Goal: Task Accomplishment & Management: Complete application form

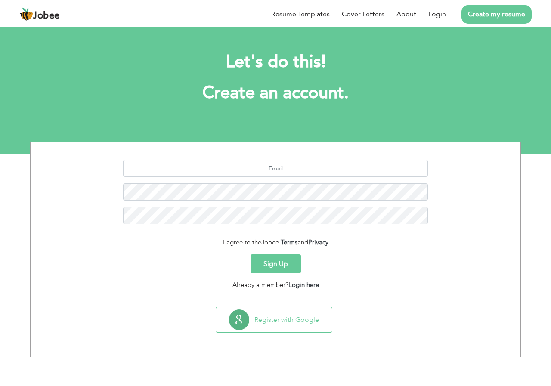
click at [278, 262] on button "Sign Up" at bounding box center [275, 263] width 50 height 19
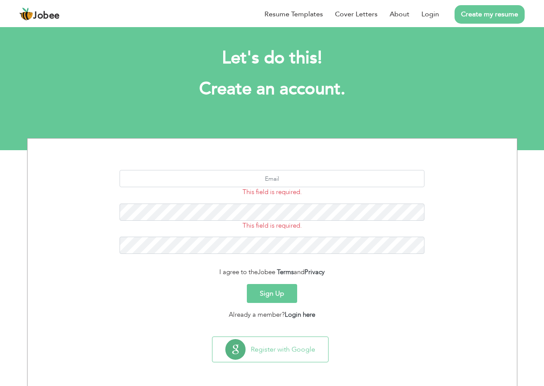
scroll to position [5, 0]
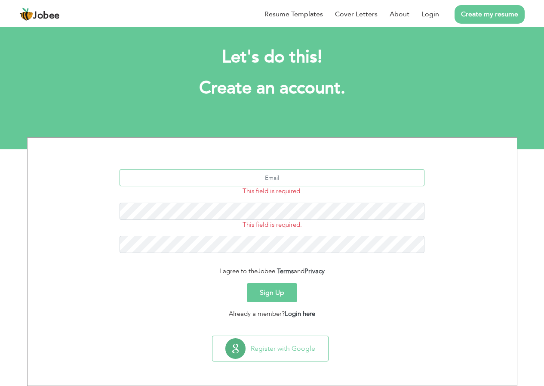
click at [273, 179] on input "text" at bounding box center [272, 177] width 305 height 17
click at [274, 183] on input "text" at bounding box center [272, 177] width 305 height 17
type input "f"
type input "[EMAIL_ADDRESS][DOMAIN_NAME]"
click at [275, 292] on button "Sign Up" at bounding box center [272, 292] width 50 height 19
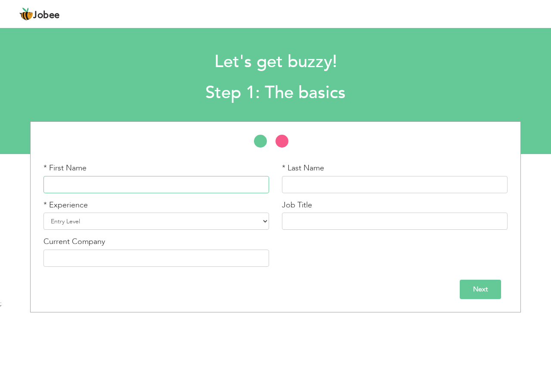
click at [133, 185] on input "text" at bounding box center [155, 184] width 225 height 17
click at [115, 191] on input "text" at bounding box center [155, 184] width 225 height 17
click at [296, 184] on input "text" at bounding box center [394, 184] width 225 height 17
click at [134, 211] on div "* Experience Entry Level Less than 1 Year 1 Year 2 Years 3 Years 4 Years 5 Year…" at bounding box center [155, 215] width 225 height 31
click at [212, 185] on input "text" at bounding box center [155, 184] width 225 height 17
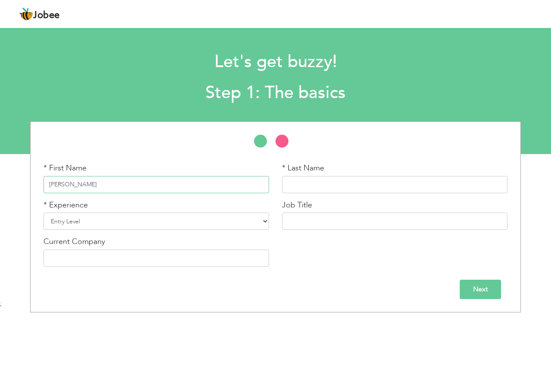
click at [49, 184] on input "faizan" at bounding box center [155, 184] width 225 height 17
click at [52, 185] on input "faizan" at bounding box center [155, 184] width 225 height 17
click at [80, 184] on input "Faizan" at bounding box center [155, 184] width 225 height 17
type input "Faizan"
click at [301, 184] on input "text" at bounding box center [394, 184] width 225 height 17
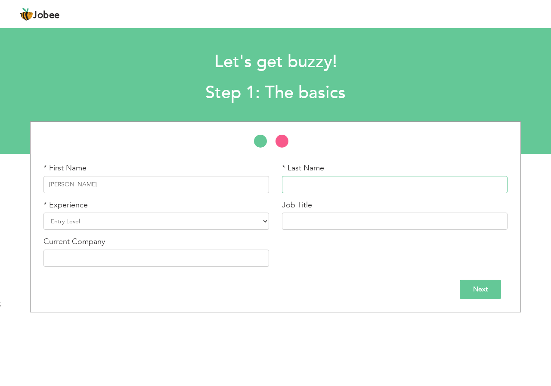
type input "s"
type input "Sabir"
click at [132, 221] on select "Entry Level Less than 1 Year 1 Year 2 Years 3 Years 4 Years 5 Years 6 Years 7 Y…" at bounding box center [155, 220] width 225 height 17
select select "4"
click at [43, 212] on select "Entry Level Less than 1 Year 1 Year 2 Years 3 Years 4 Years 5 Years 6 Years 7 Y…" at bounding box center [155, 220] width 225 height 17
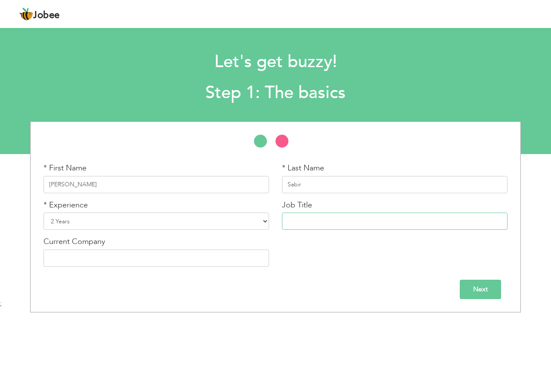
click at [310, 218] on input "text" at bounding box center [394, 220] width 225 height 17
click at [291, 223] on input "ecommerce operator" at bounding box center [394, 220] width 225 height 17
type input "ecommerce operator"
click at [111, 254] on input "text" at bounding box center [155, 257] width 225 height 17
click at [67, 260] on input "esajees" at bounding box center [155, 257] width 225 height 17
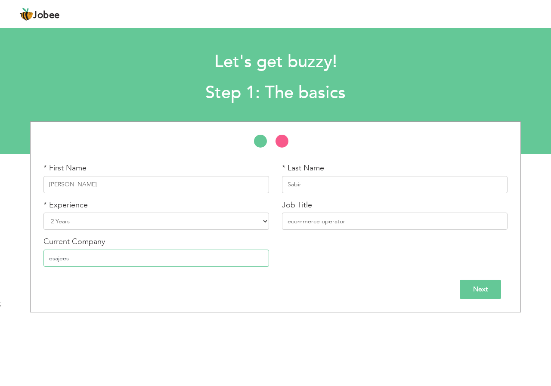
click at [67, 260] on input "esajees" at bounding box center [155, 257] width 225 height 17
click at [83, 261] on input "esajees" at bounding box center [155, 257] width 225 height 17
type input "esajees"
click at [480, 291] on input "Next" at bounding box center [479, 289] width 41 height 19
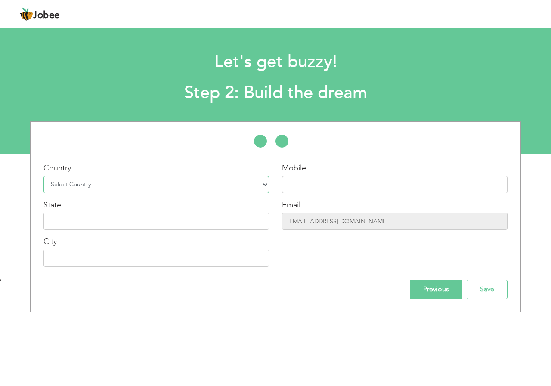
click at [108, 185] on select "Select Country Afghanistan Albania Algeria American Samoa Andorra Angola Anguil…" at bounding box center [155, 184] width 225 height 17
select select "166"
click at [43, 176] on select "Select Country Afghanistan Albania Algeria American Samoa Andorra Angola Anguil…" at bounding box center [155, 184] width 225 height 17
click at [311, 179] on input "text" at bounding box center [394, 184] width 225 height 17
type input "03135915499"
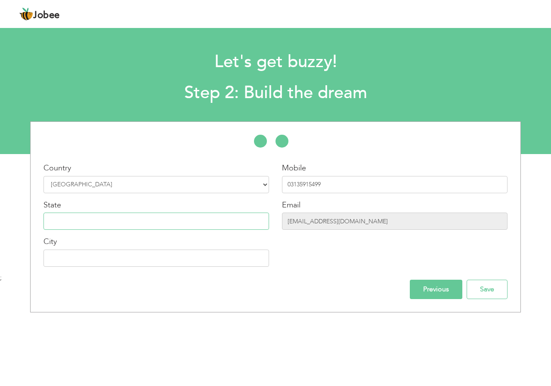
click at [135, 225] on input "text" at bounding box center [155, 220] width 225 height 17
type input "punjab"
click at [71, 263] on input "text" at bounding box center [155, 257] width 225 height 17
drag, startPoint x: 58, startPoint y: 227, endPoint x: 53, endPoint y: 225, distance: 5.0
click at [53, 225] on input "punjab" at bounding box center [155, 220] width 225 height 17
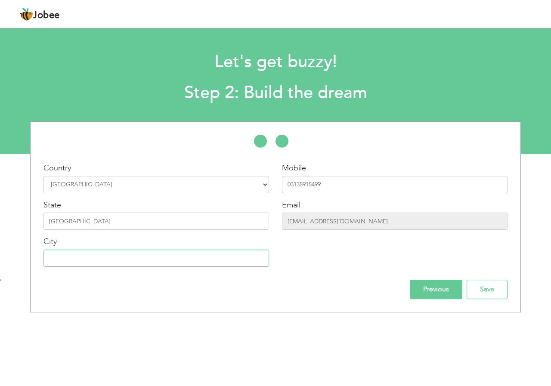
click at [77, 256] on input "text" at bounding box center [155, 257] width 225 height 17
type input "Lahore"
click at [435, 288] on input "Previous" at bounding box center [435, 289] width 52 height 19
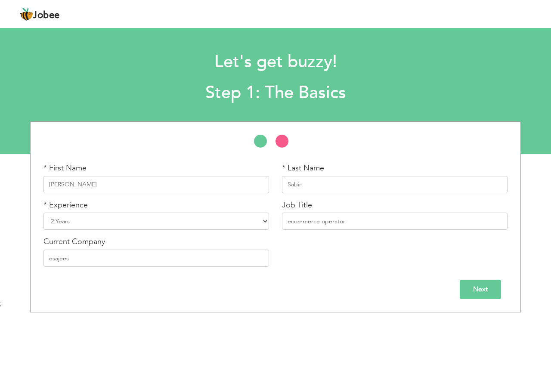
click at [472, 284] on input "Next" at bounding box center [479, 289] width 41 height 19
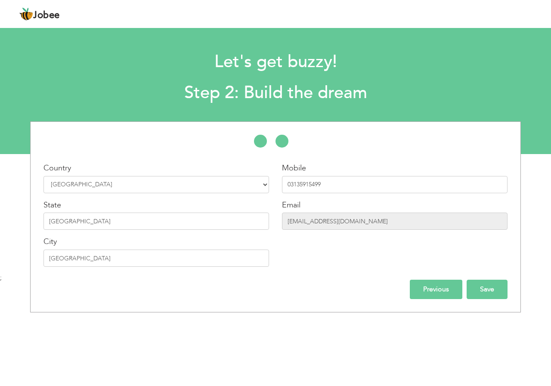
click at [477, 292] on input "Save" at bounding box center [486, 289] width 41 height 19
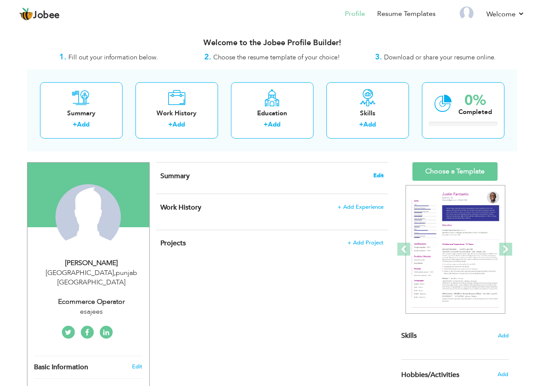
click at [379, 173] on span "Edit" at bounding box center [378, 175] width 10 height 6
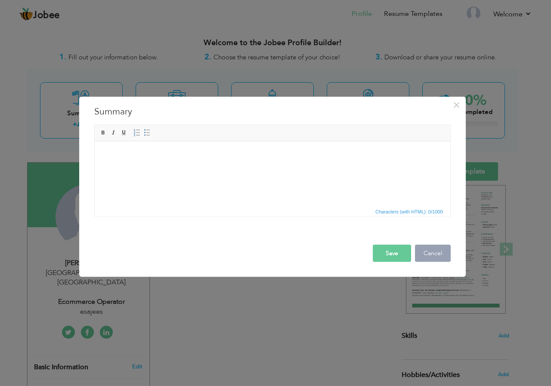
click at [425, 256] on button "Cancel" at bounding box center [433, 252] width 36 height 17
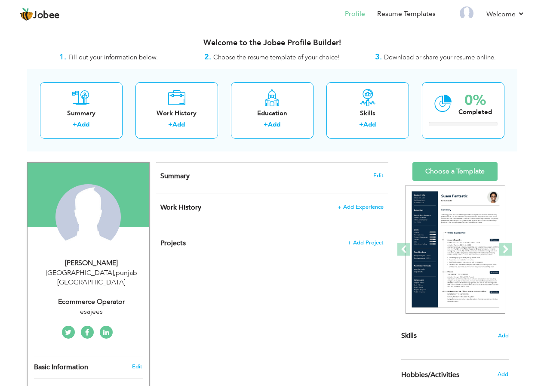
drag, startPoint x: 326, startPoint y: 171, endPoint x: 328, endPoint y: 165, distance: 6.3
click at [326, 170] on div "Summary Edit" at bounding box center [272, 178] width 232 height 31
click at [381, 177] on span "Edit" at bounding box center [378, 175] width 10 height 6
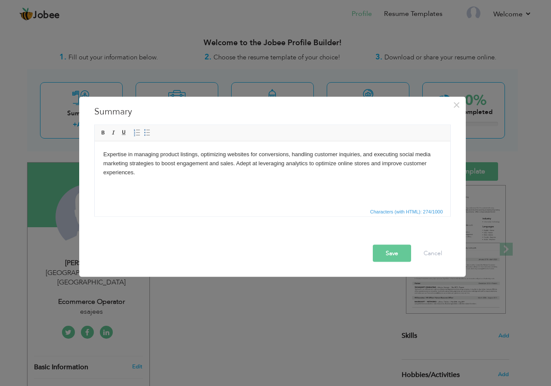
click at [389, 252] on button "Save" at bounding box center [391, 252] width 38 height 17
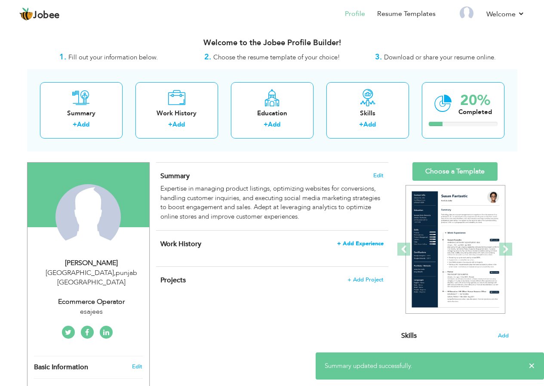
click at [350, 245] on span "+ Add Experience" at bounding box center [360, 243] width 46 height 6
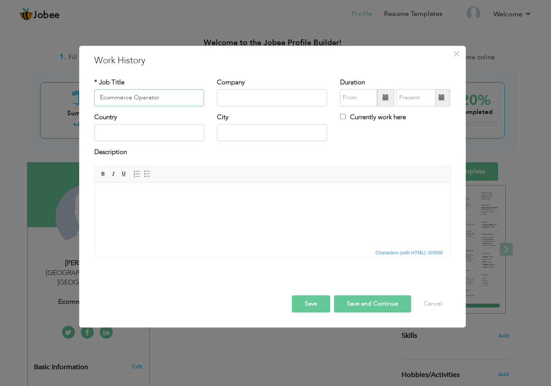
type input "Ecommerce Operator"
click at [242, 95] on input "text" at bounding box center [272, 97] width 110 height 17
type input "Esajees"
click at [188, 133] on input "text" at bounding box center [149, 132] width 110 height 17
type input "pakistan"
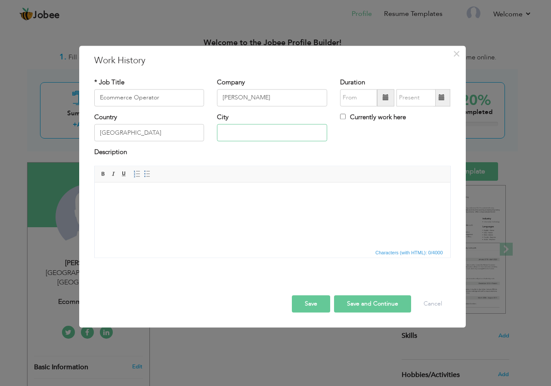
click at [239, 131] on input "text" at bounding box center [272, 132] width 110 height 17
type input "Lahore"
drag, startPoint x: 355, startPoint y: 94, endPoint x: 349, endPoint y: 94, distance: 6.0
click at [355, 94] on input "09/2025" at bounding box center [358, 97] width 37 height 17
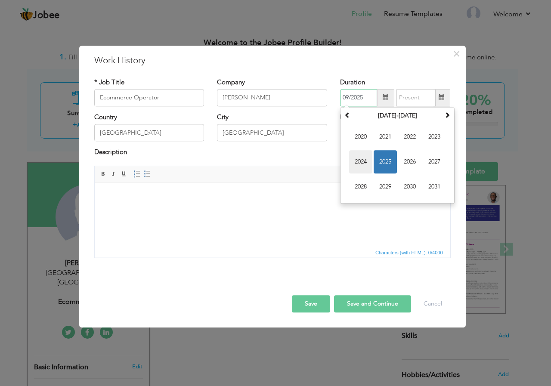
click at [363, 157] on span "2024" at bounding box center [360, 161] width 23 height 23
click at [361, 138] on span "Jan" at bounding box center [360, 136] width 23 height 23
type input "01/2024"
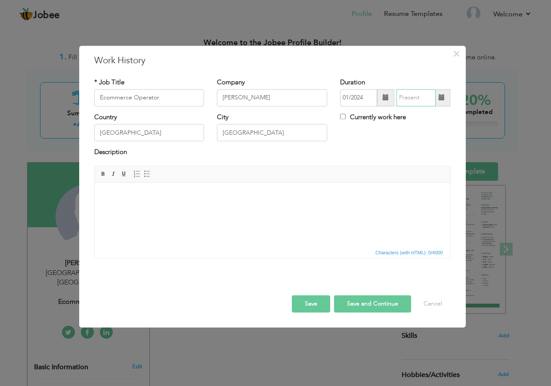
type input "09/2025"
click at [415, 99] on input "09/2025" at bounding box center [415, 97] width 39 height 17
click at [374, 115] on label "Currently work here" at bounding box center [373, 117] width 66 height 9
click at [345, 115] on input "Currently work here" at bounding box center [343, 117] width 6 height 6
checkbox input "true"
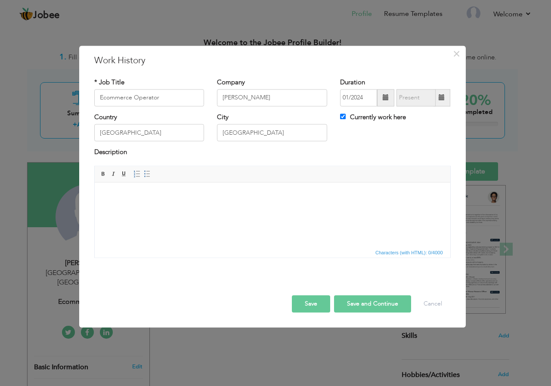
click at [126, 150] on label "Description" at bounding box center [110, 152] width 33 height 9
click at [116, 197] on body at bounding box center [272, 195] width 338 height 9
drag, startPoint x: 130, startPoint y: 222, endPoint x: 128, endPoint y: 217, distance: 6.0
click at [128, 219] on html "Working in Esajees as a ecommerce operator" at bounding box center [271, 202] width 355 height 41
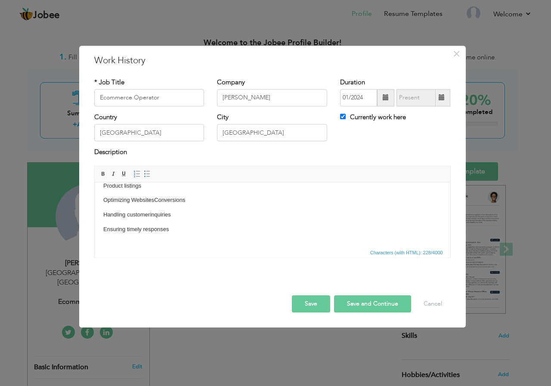
click at [381, 306] on button "Save and Continue" at bounding box center [372, 303] width 77 height 17
checkbox input "false"
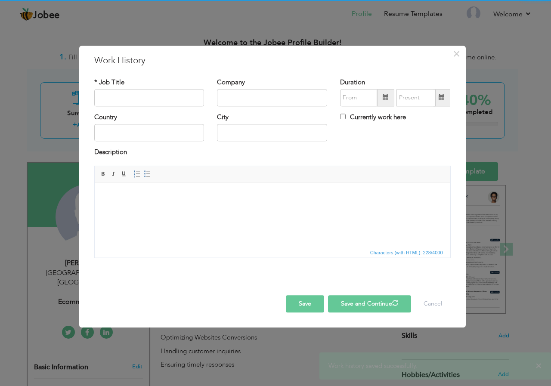
scroll to position [0, 0]
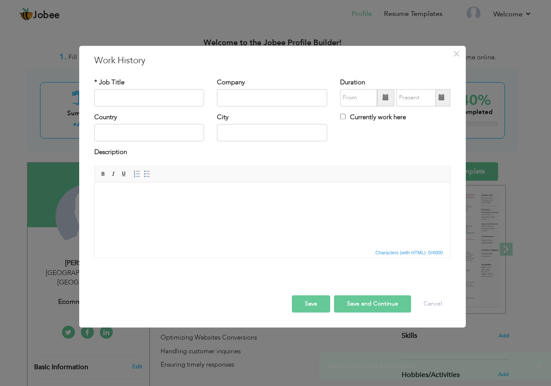
click at [165, 83] on div "* Job Title" at bounding box center [149, 92] width 110 height 28
click at [151, 101] on input "text" at bounding box center [149, 97] width 110 height 17
type input "Social Media Marketing Executive"
click at [150, 135] on input "text" at bounding box center [149, 132] width 110 height 17
click at [246, 95] on input "MARKITI" at bounding box center [272, 97] width 110 height 17
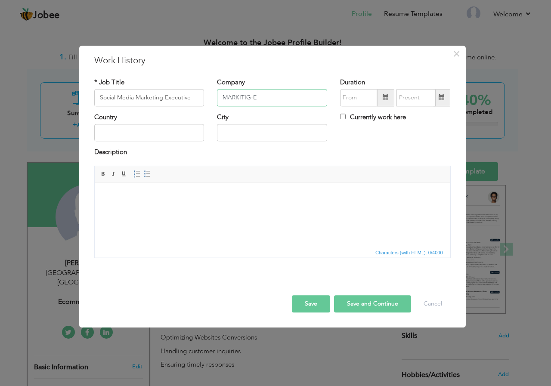
click at [266, 102] on input "MARKITIG-E" at bounding box center [272, 97] width 110 height 17
type input "MARKITIG-EXPERT"
click at [152, 135] on input "text" at bounding box center [149, 132] width 110 height 17
type input "Pakistan"
click at [277, 132] on input "text" at bounding box center [272, 132] width 110 height 17
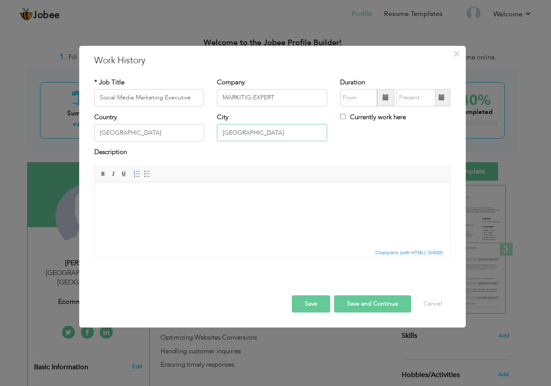
type input "Lahore"
click at [351, 96] on input "text" at bounding box center [358, 97] width 37 height 17
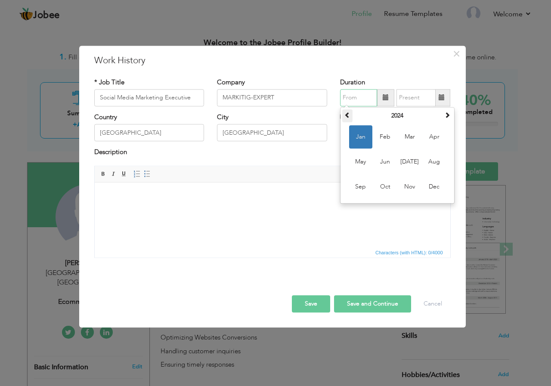
click at [346, 112] on span at bounding box center [347, 115] width 6 height 6
click at [364, 138] on span "Jan" at bounding box center [360, 136] width 23 height 23
type input "01/2022"
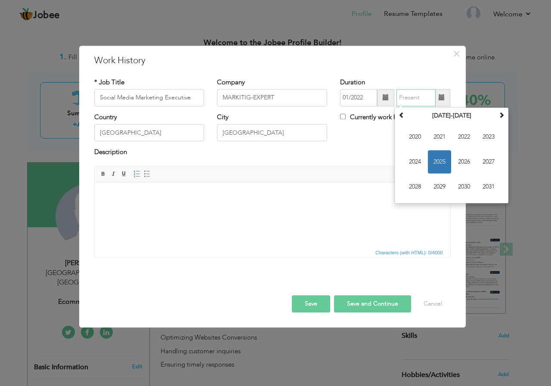
click at [415, 100] on input "text" at bounding box center [415, 97] width 39 height 17
click at [489, 134] on span "2023" at bounding box center [488, 136] width 23 height 23
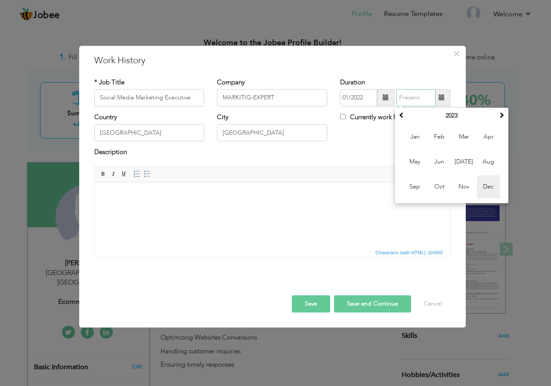
click at [489, 181] on span "Dec" at bounding box center [488, 186] width 23 height 23
type input "12/2023"
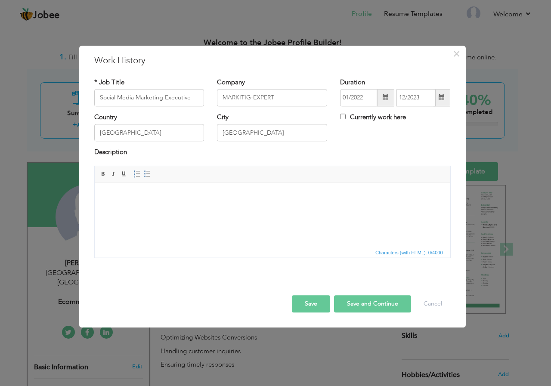
click at [122, 191] on body at bounding box center [272, 195] width 338 height 9
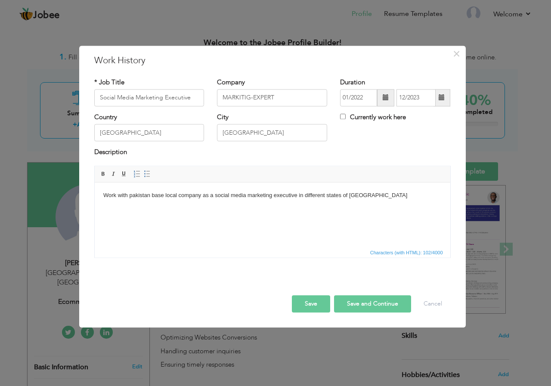
drag, startPoint x: 116, startPoint y: 200, endPoint x: 114, endPoint y: 205, distance: 4.5
click at [115, 202] on html "Work with pakistan base local company as a social media marketing executive in …" at bounding box center [271, 195] width 355 height 26
click at [99, 209] on html "Work with pakistan base local company as a social media marketing executive in …" at bounding box center [271, 195] width 355 height 26
click at [362, 190] on html "Work with pakistan base local company as a social media marketing executive in …" at bounding box center [271, 195] width 355 height 26
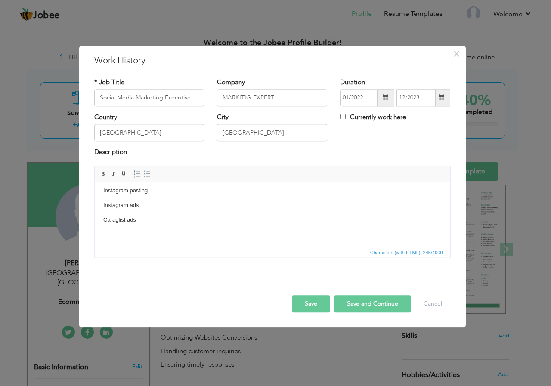
scroll to position [63, 0]
click at [145, 216] on p "Caraglist ads" at bounding box center [272, 219] width 338 height 9
click at [142, 219] on p "Facebook ads" at bounding box center [272, 218] width 338 height 9
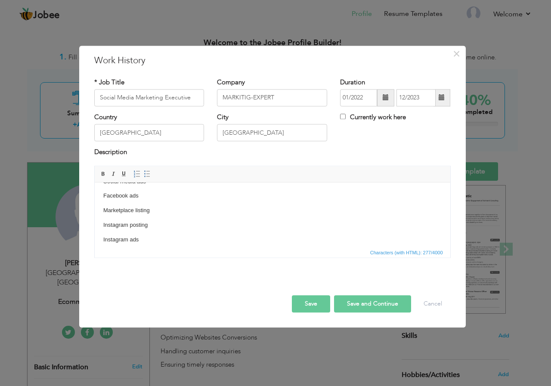
scroll to position [78, 0]
click at [369, 304] on button "Save and Continue" at bounding box center [372, 303] width 77 height 17
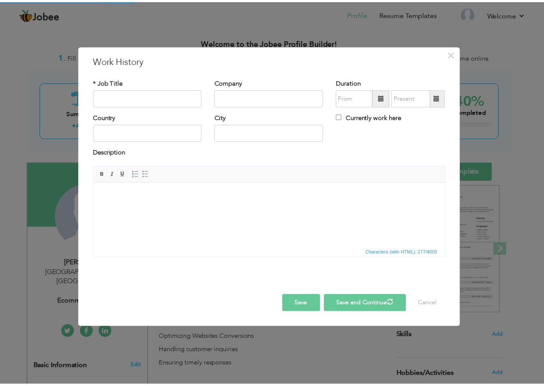
scroll to position [0, 0]
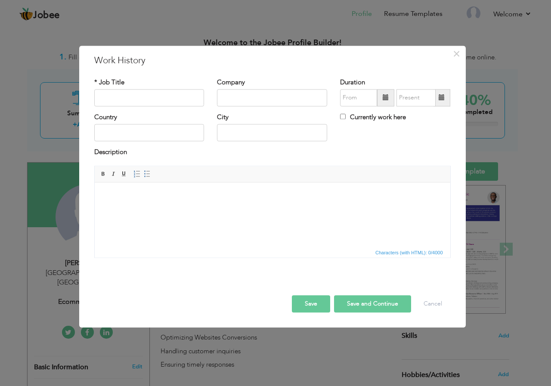
click at [310, 303] on button "Save" at bounding box center [311, 303] width 38 height 17
click at [429, 304] on button "Cancel" at bounding box center [433, 303] width 36 height 17
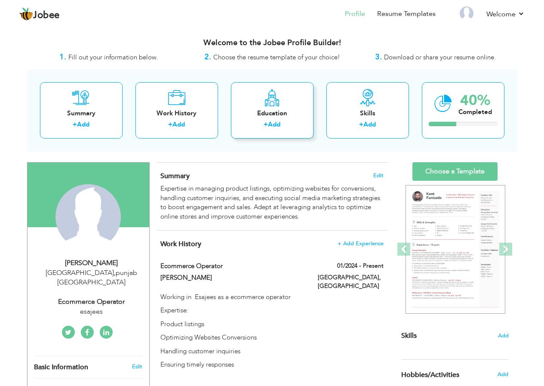
click at [271, 121] on link "Add" at bounding box center [274, 124] width 12 height 9
radio input "true"
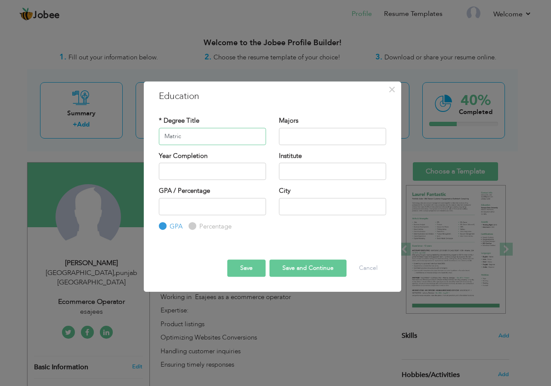
type input "Matric"
click at [292, 134] on input "text" at bounding box center [332, 136] width 107 height 17
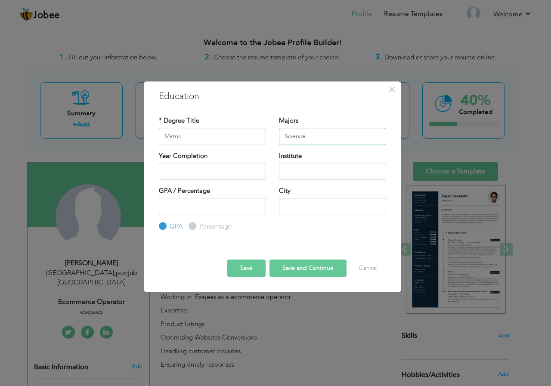
type input "Science"
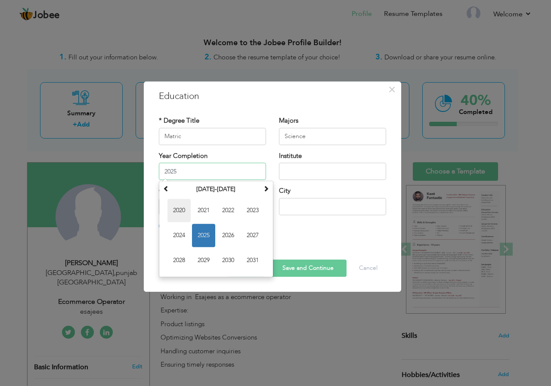
click at [179, 208] on span "2020" at bounding box center [178, 210] width 23 height 23
type input "2020"
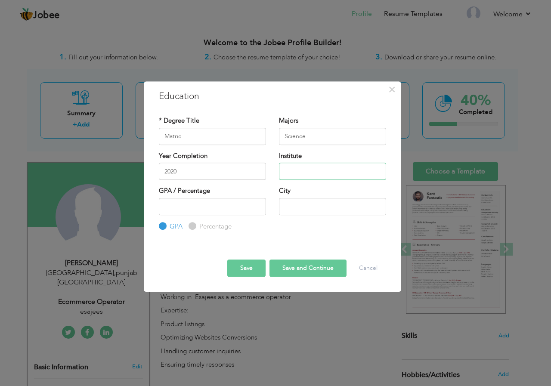
click at [310, 172] on input "text" at bounding box center [332, 171] width 107 height 17
type input "Al Suffah High school"
click at [209, 205] on input "number" at bounding box center [212, 206] width 107 height 17
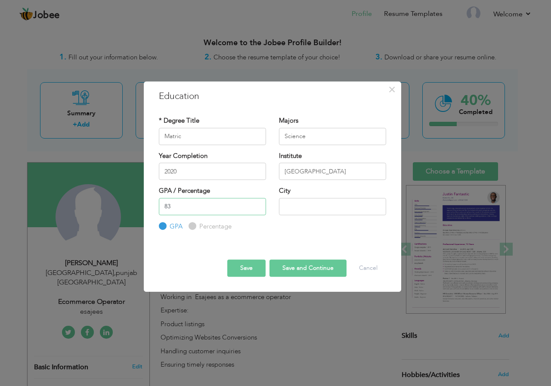
type input "83"
click at [189, 228] on input "Percentage" at bounding box center [191, 226] width 6 height 6
radio input "true"
click at [186, 202] on input "83" at bounding box center [212, 206] width 107 height 17
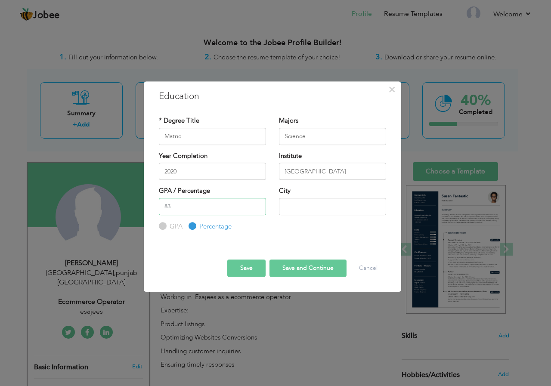
click at [178, 211] on input "83" at bounding box center [212, 206] width 107 height 17
click at [322, 204] on input "text" at bounding box center [332, 206] width 107 height 17
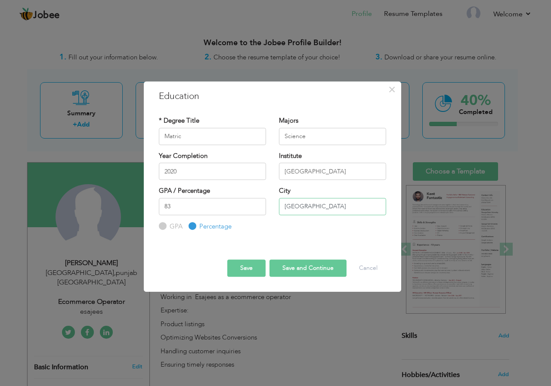
type input "Lahore"
click at [325, 133] on input "Science" at bounding box center [332, 136] width 107 height 17
type input "Science Math"
drag, startPoint x: 296, startPoint y: 269, endPoint x: 299, endPoint y: 266, distance: 4.9
click at [299, 266] on button "Save and Continue" at bounding box center [307, 267] width 77 height 17
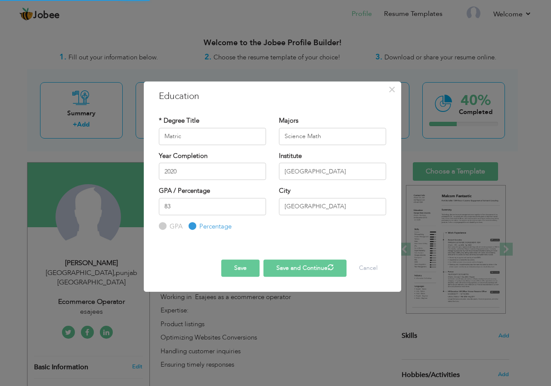
radio input "true"
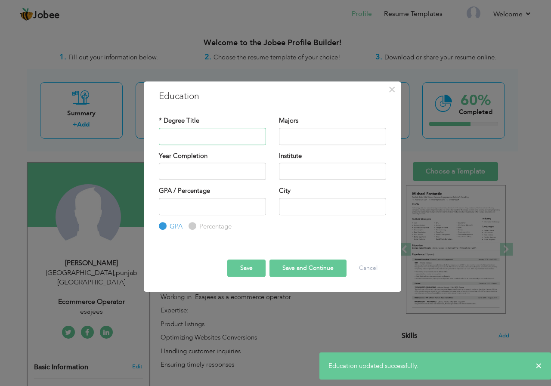
click at [222, 135] on input "text" at bounding box center [212, 136] width 107 height 17
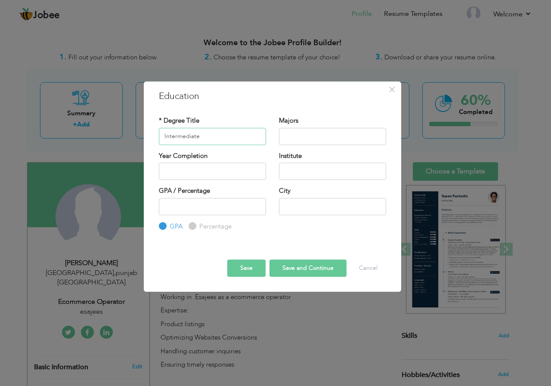
type input "Intermediate"
click at [329, 136] on input "text" at bounding box center [332, 136] width 107 height 17
type input "P"
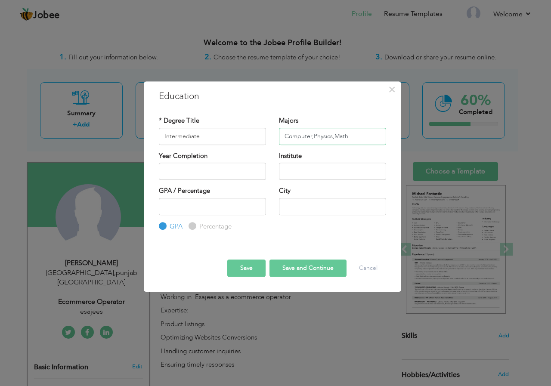
click at [313, 137] on input "Computer,Physics,Math" at bounding box center [332, 136] width 107 height 17
click at [334, 136] on input "Computer, Physics,Math" at bounding box center [332, 136] width 107 height 17
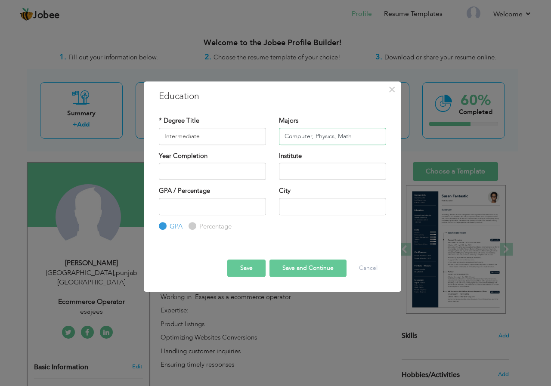
type input "Computer, Physics, Math"
click at [211, 183] on div "Year Completion" at bounding box center [212, 168] width 120 height 35
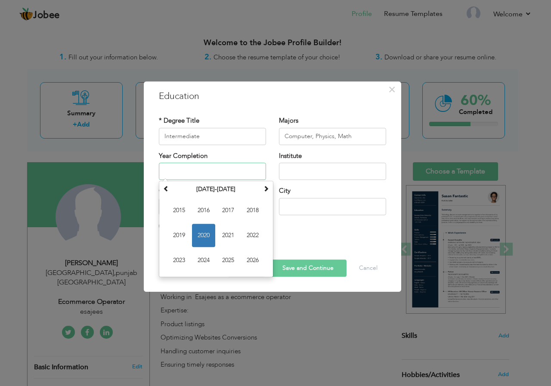
click at [213, 174] on input "text" at bounding box center [212, 171] width 107 height 17
click at [255, 235] on span "2022" at bounding box center [252, 235] width 23 height 23
type input "2022"
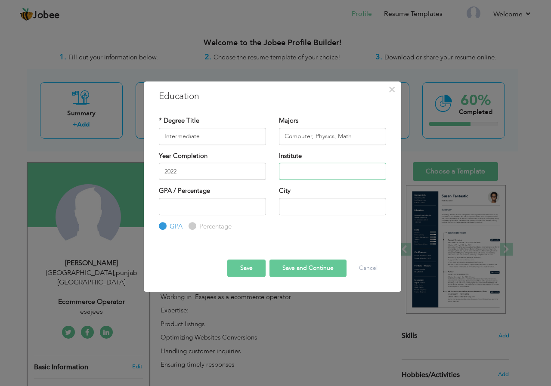
click at [301, 176] on input "text" at bounding box center [332, 171] width 107 height 17
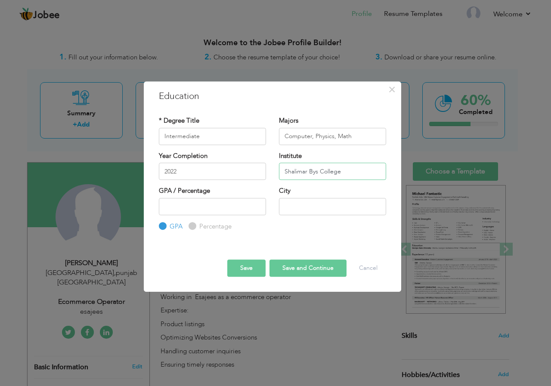
click at [311, 172] on input "Shalimar Bys College" at bounding box center [332, 171] width 107 height 17
click at [349, 172] on input "Shalimar Boys College" at bounding box center [332, 171] width 107 height 17
click at [282, 170] on input "Shalimar Boys College" at bounding box center [332, 171] width 107 height 17
type input "Govt Shalimar Boys College"
click at [208, 207] on input "number" at bounding box center [212, 206] width 107 height 17
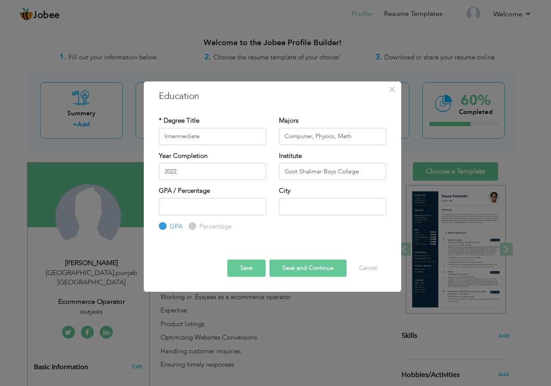
click at [197, 223] on label "Percentage" at bounding box center [214, 226] width 34 height 9
click at [193, 223] on input "Percentage" at bounding box center [191, 226] width 6 height 6
radio input "true"
click at [190, 206] on input "number" at bounding box center [212, 206] width 107 height 17
type input "65"
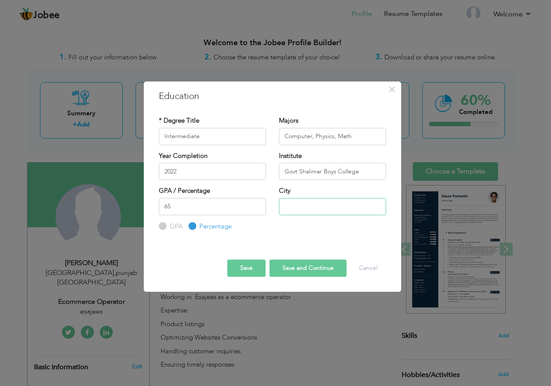
click at [348, 215] on input "text" at bounding box center [332, 206] width 107 height 17
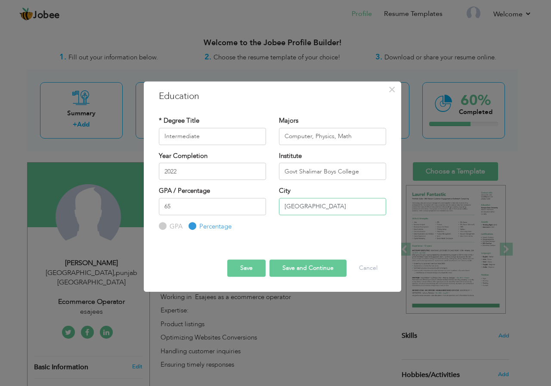
type input "Lahore"
drag, startPoint x: 243, startPoint y: 270, endPoint x: 245, endPoint y: 277, distance: 7.5
click at [243, 271] on button "Save" at bounding box center [246, 267] width 38 height 17
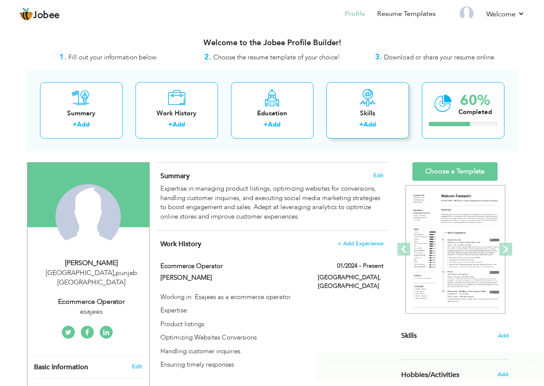
click at [366, 115] on div "Skills" at bounding box center [367, 113] width 69 height 9
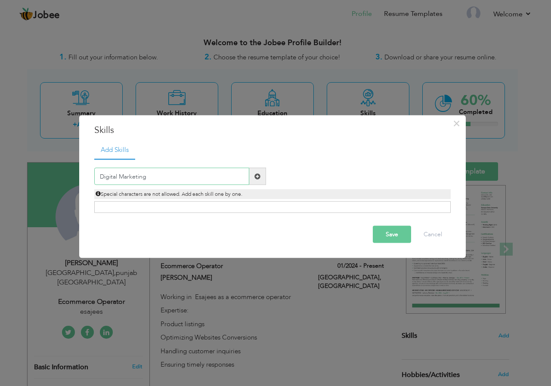
type input "Digital Marketing"
click at [258, 173] on span at bounding box center [257, 176] width 6 height 6
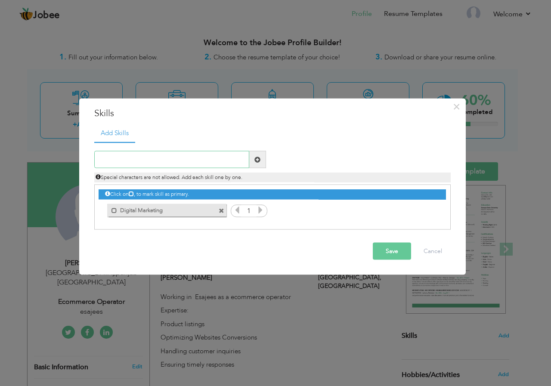
click at [194, 155] on input "text" at bounding box center [171, 159] width 155 height 17
click at [258, 211] on icon at bounding box center [260, 210] width 8 height 8
click at [195, 156] on input "text" at bounding box center [171, 159] width 155 height 17
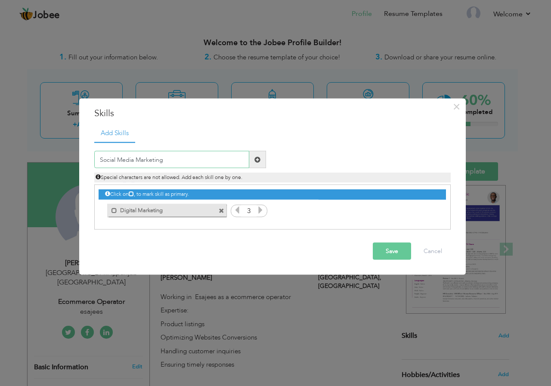
type input "Social Media Marketing"
click at [257, 161] on span at bounding box center [257, 159] width 6 height 6
click at [176, 160] on input "text" at bounding box center [171, 159] width 155 height 17
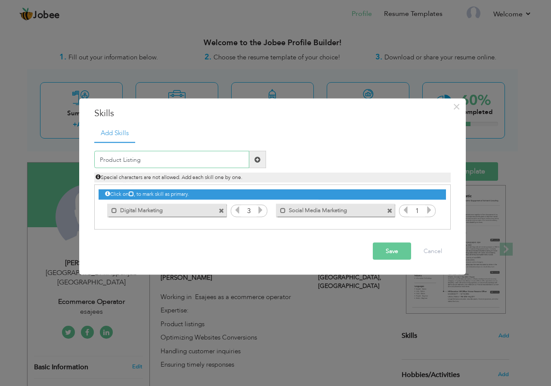
type input "Product Listing"
click at [258, 160] on span at bounding box center [257, 159] width 6 height 6
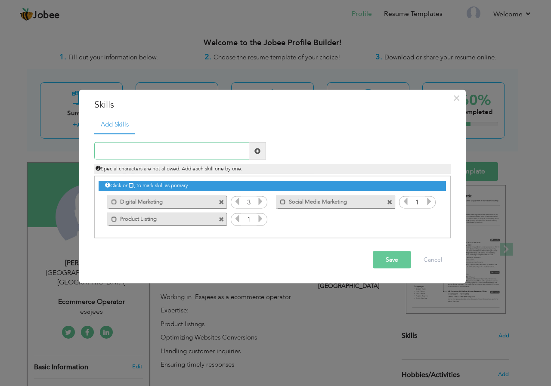
click at [196, 151] on input "text" at bounding box center [171, 150] width 155 height 17
type input "Ecommerce"
click at [256, 150] on span at bounding box center [257, 151] width 6 height 6
click at [216, 147] on input "text" at bounding box center [171, 150] width 155 height 17
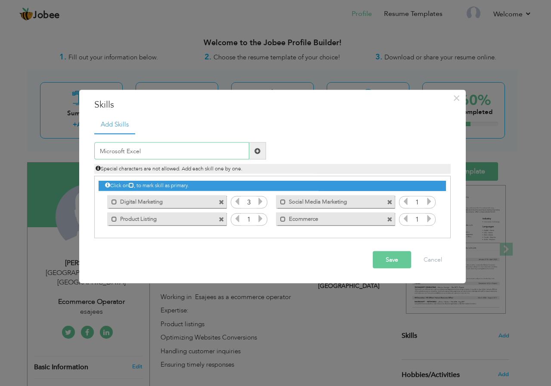
click at [184, 152] on input "Microsoft Excel" at bounding box center [171, 150] width 155 height 17
type input "Microsoft Excel"
click at [259, 150] on span at bounding box center [257, 151] width 6 height 6
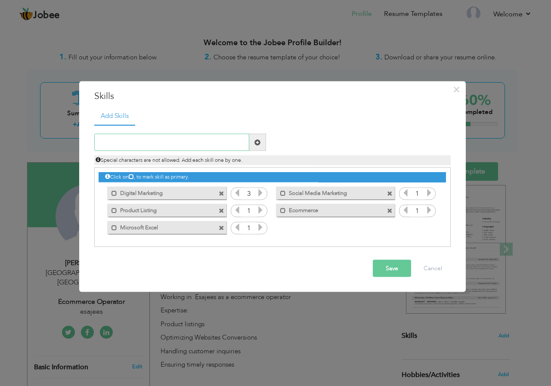
click at [196, 142] on input "text" at bounding box center [171, 142] width 155 height 17
paste input "Data Analysis"
type input "Data Analysis"
drag, startPoint x: 257, startPoint y: 144, endPoint x: 267, endPoint y: 135, distance: 13.7
click at [257, 143] on span at bounding box center [257, 142] width 6 height 6
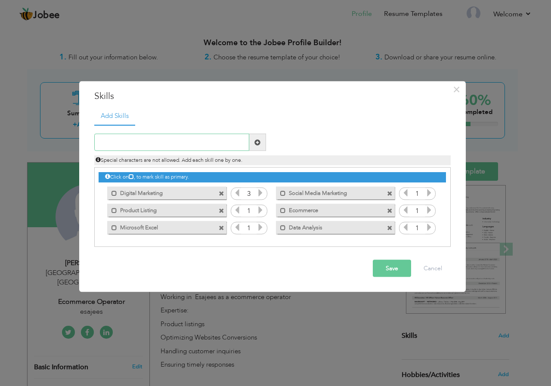
click at [197, 141] on input "text" at bounding box center [171, 142] width 155 height 17
paste input "Customer Service"
type input "Customer Care"
click at [258, 141] on span at bounding box center [257, 142] width 6 height 6
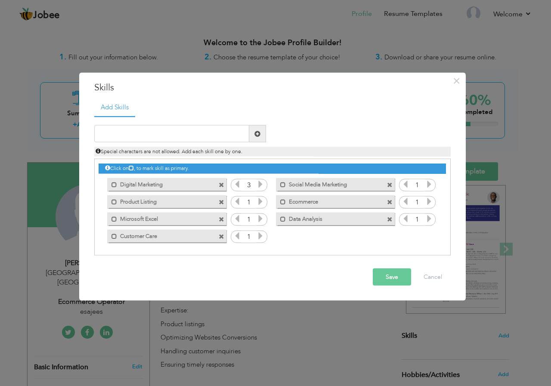
click at [262, 202] on icon at bounding box center [260, 201] width 8 height 8
click at [261, 218] on icon at bounding box center [260, 219] width 8 height 8
click at [261, 233] on icon at bounding box center [260, 236] width 8 height 8
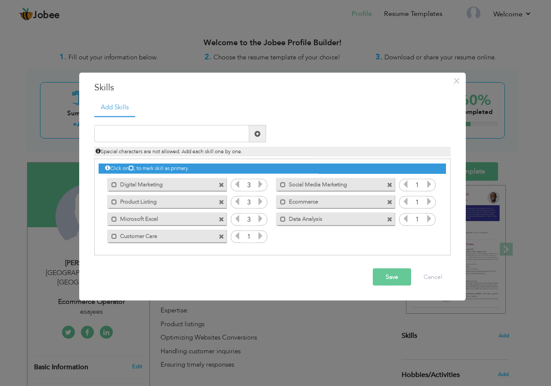
click at [261, 233] on icon at bounding box center [260, 236] width 8 height 8
click at [257, 203] on icon at bounding box center [260, 201] width 8 height 8
click at [258, 203] on icon at bounding box center [260, 201] width 8 height 8
click at [426, 202] on icon at bounding box center [429, 201] width 8 height 8
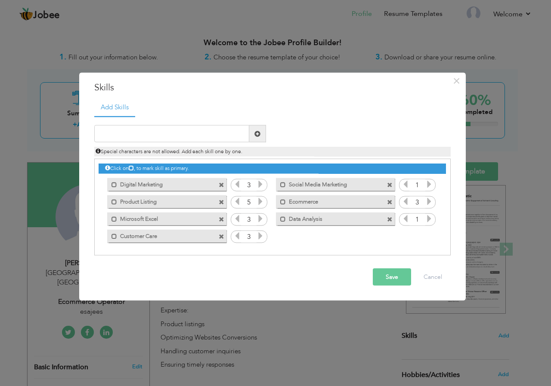
click at [428, 184] on icon at bounding box center [429, 184] width 8 height 8
click at [428, 215] on icon at bounding box center [429, 219] width 8 height 8
click at [389, 276] on button "Save" at bounding box center [391, 276] width 38 height 17
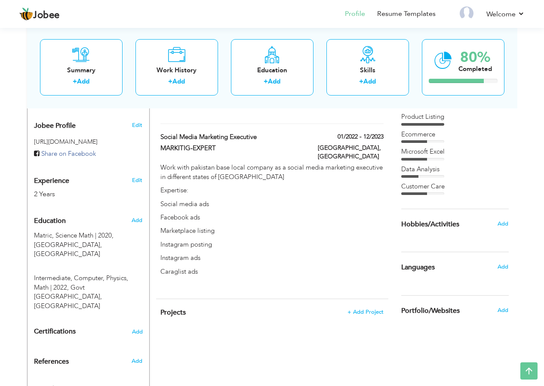
scroll to position [285, 0]
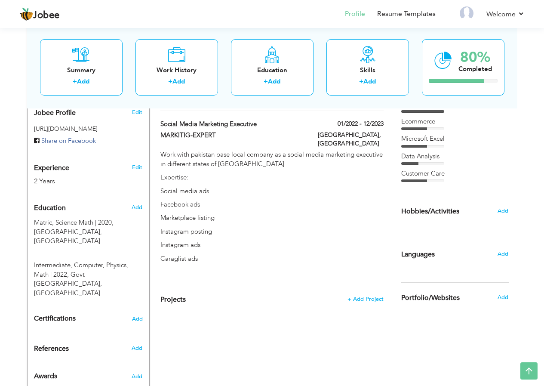
click at [437, 208] on span "Hobbies/Activities" at bounding box center [430, 212] width 58 height 8
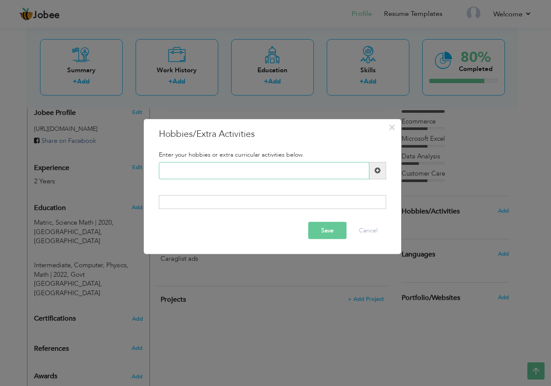
click at [277, 176] on input "text" at bounding box center [264, 170] width 210 height 17
type input "i"
type input "Internet Surfing"
click at [375, 171] on span at bounding box center [377, 170] width 6 height 6
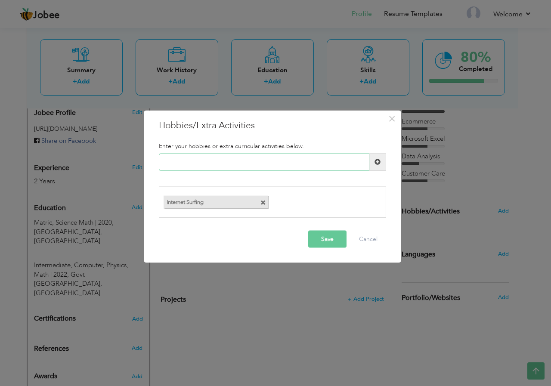
click at [194, 162] on input "text" at bounding box center [264, 161] width 210 height 17
click at [322, 240] on button "Save" at bounding box center [327, 239] width 38 height 17
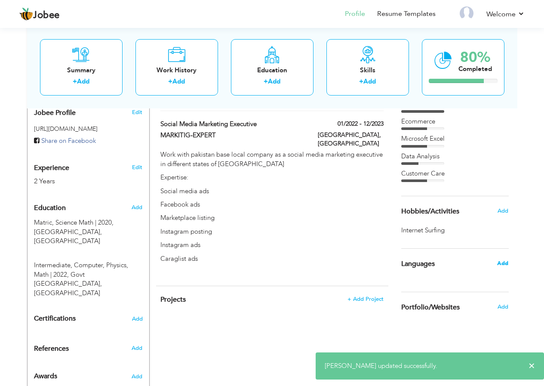
click at [505, 262] on span "Add" at bounding box center [502, 263] width 11 height 8
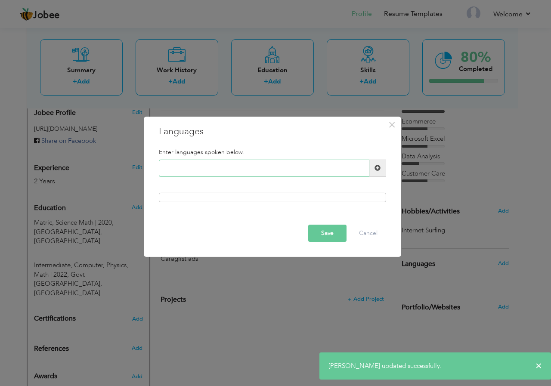
click at [271, 166] on input "text" at bounding box center [264, 168] width 210 height 17
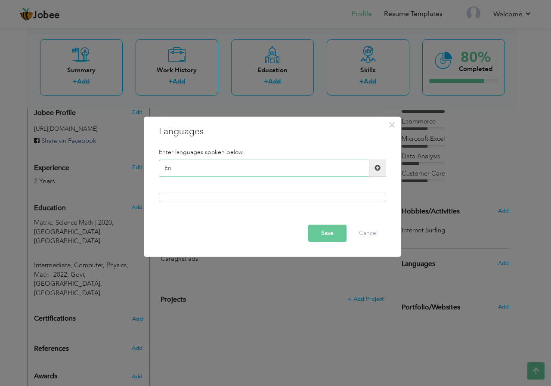
type input "E"
type input "Urdu"
click at [376, 163] on span at bounding box center [377, 168] width 17 height 17
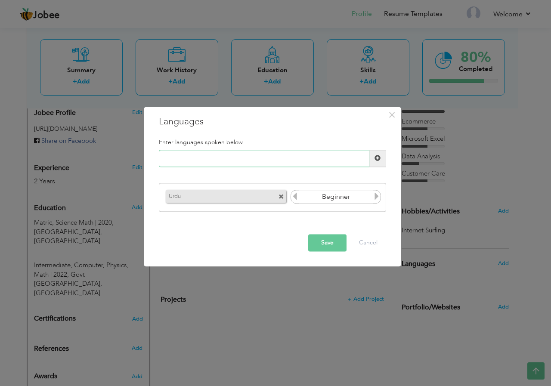
click at [265, 155] on input "text" at bounding box center [264, 158] width 210 height 17
type input "English"
click at [378, 161] on span at bounding box center [377, 158] width 6 height 6
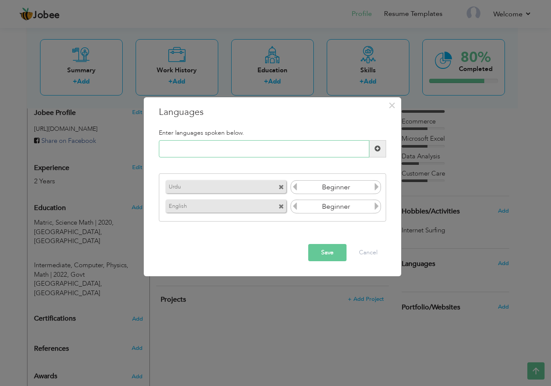
click at [311, 150] on input "text" at bounding box center [264, 148] width 210 height 17
type input "Punjabi"
click at [376, 148] on span at bounding box center [377, 148] width 6 height 6
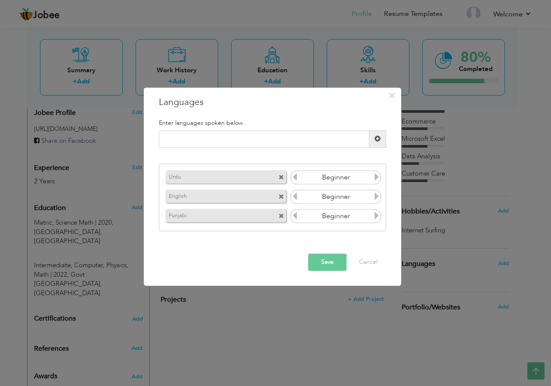
click at [375, 175] on icon at bounding box center [376, 177] width 8 height 8
click at [377, 179] on icon at bounding box center [376, 177] width 8 height 8
click at [377, 195] on icon at bounding box center [376, 197] width 8 height 8
click at [376, 212] on icon at bounding box center [376, 216] width 8 height 8
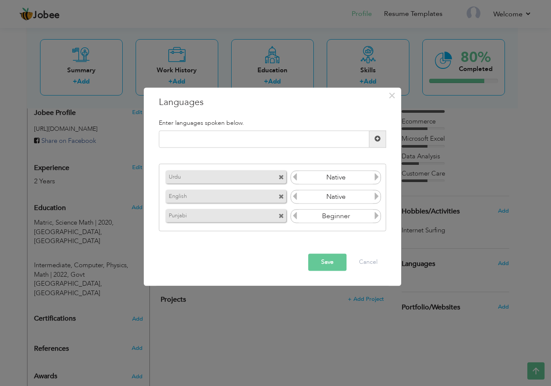
click at [376, 212] on icon at bounding box center [376, 216] width 8 height 8
click at [337, 260] on button "Save" at bounding box center [327, 261] width 38 height 17
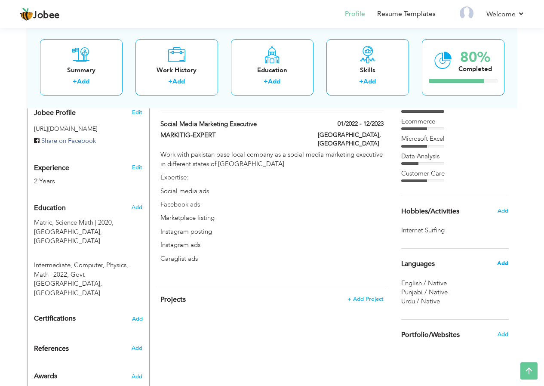
click at [499, 263] on span "Add" at bounding box center [502, 263] width 11 height 8
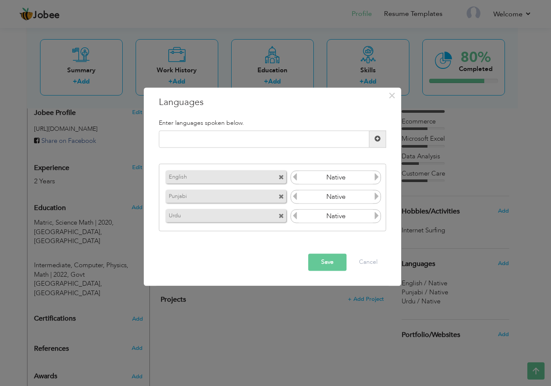
click at [293, 176] on icon at bounding box center [295, 177] width 8 height 8
click at [325, 262] on button "Save" at bounding box center [327, 261] width 38 height 17
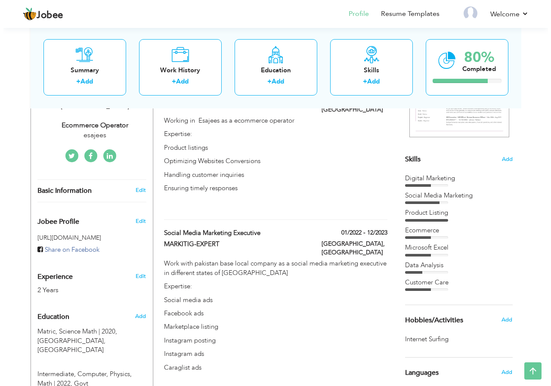
scroll to position [199, 0]
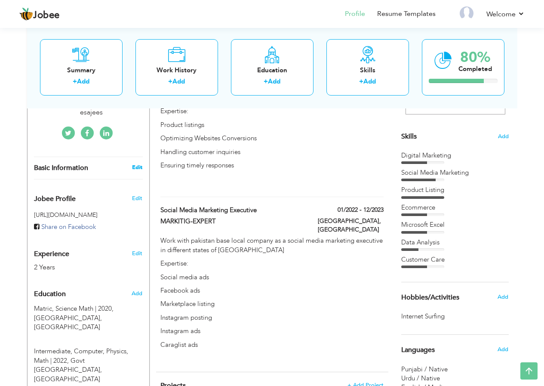
click at [141, 163] on link "Edit" at bounding box center [137, 167] width 10 height 8
type input "Faizan"
type input "Sabir"
type input "03135915499"
select select "number:166"
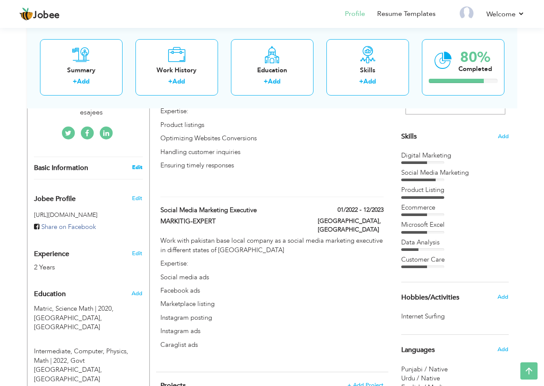
type input "punjab"
type input "Lahore"
select select "number:4"
type input "esajees"
type input "ecommerce operator"
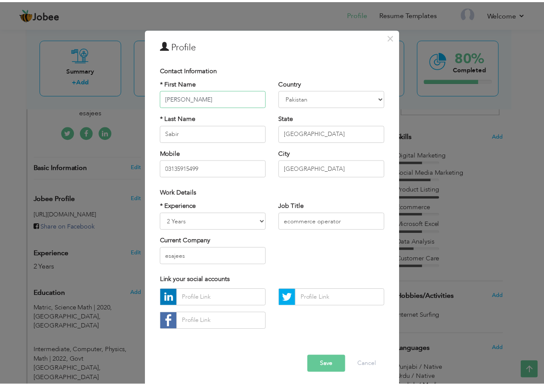
scroll to position [13, 0]
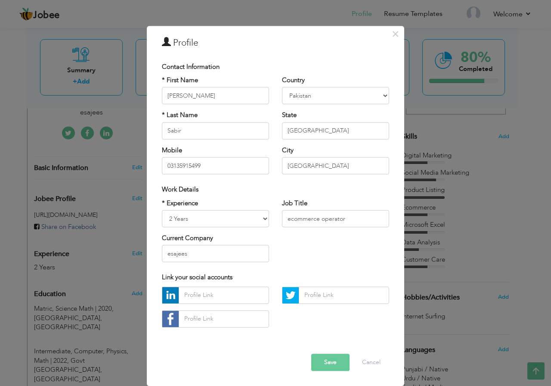
click at [317, 358] on button "Save" at bounding box center [330, 362] width 38 height 17
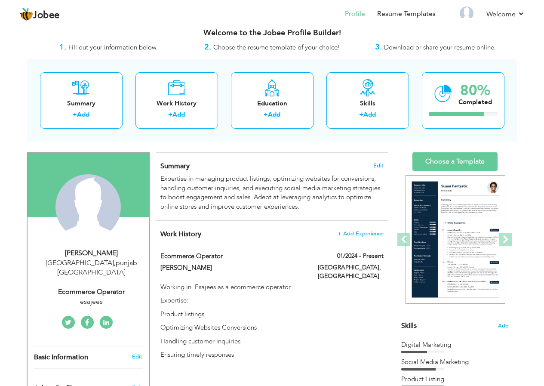
scroll to position [0, 0]
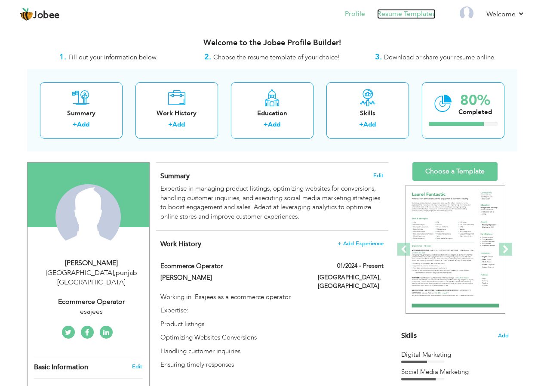
click at [419, 15] on link "Resume Templates" at bounding box center [406, 14] width 58 height 10
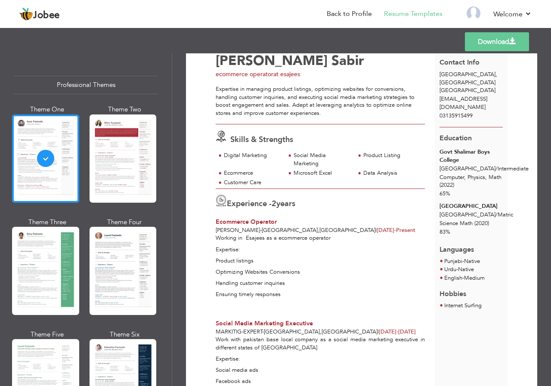
scroll to position [86, 0]
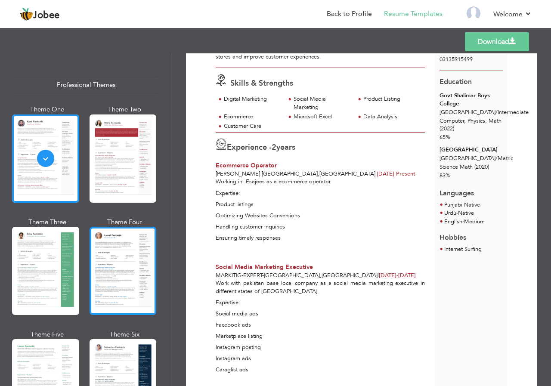
click at [139, 255] on div at bounding box center [122, 271] width 67 height 88
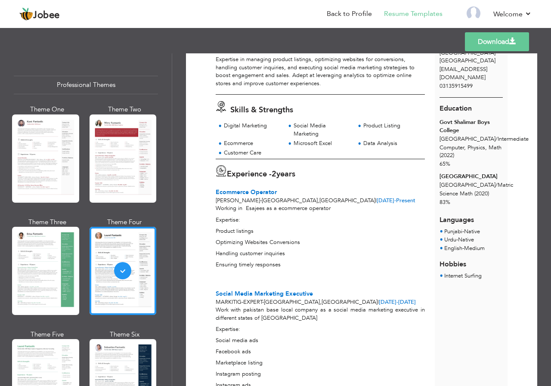
scroll to position [0, 0]
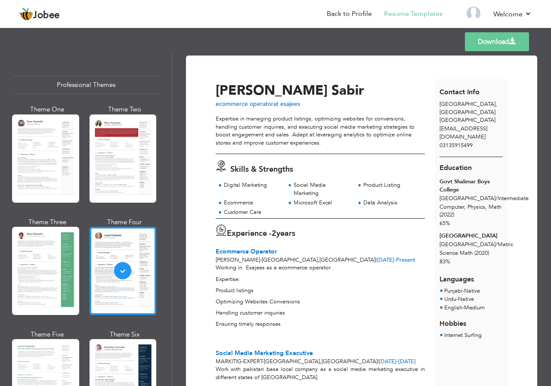
click at [501, 41] on link "Download" at bounding box center [497, 41] width 64 height 19
